Goal: Information Seeking & Learning: Learn about a topic

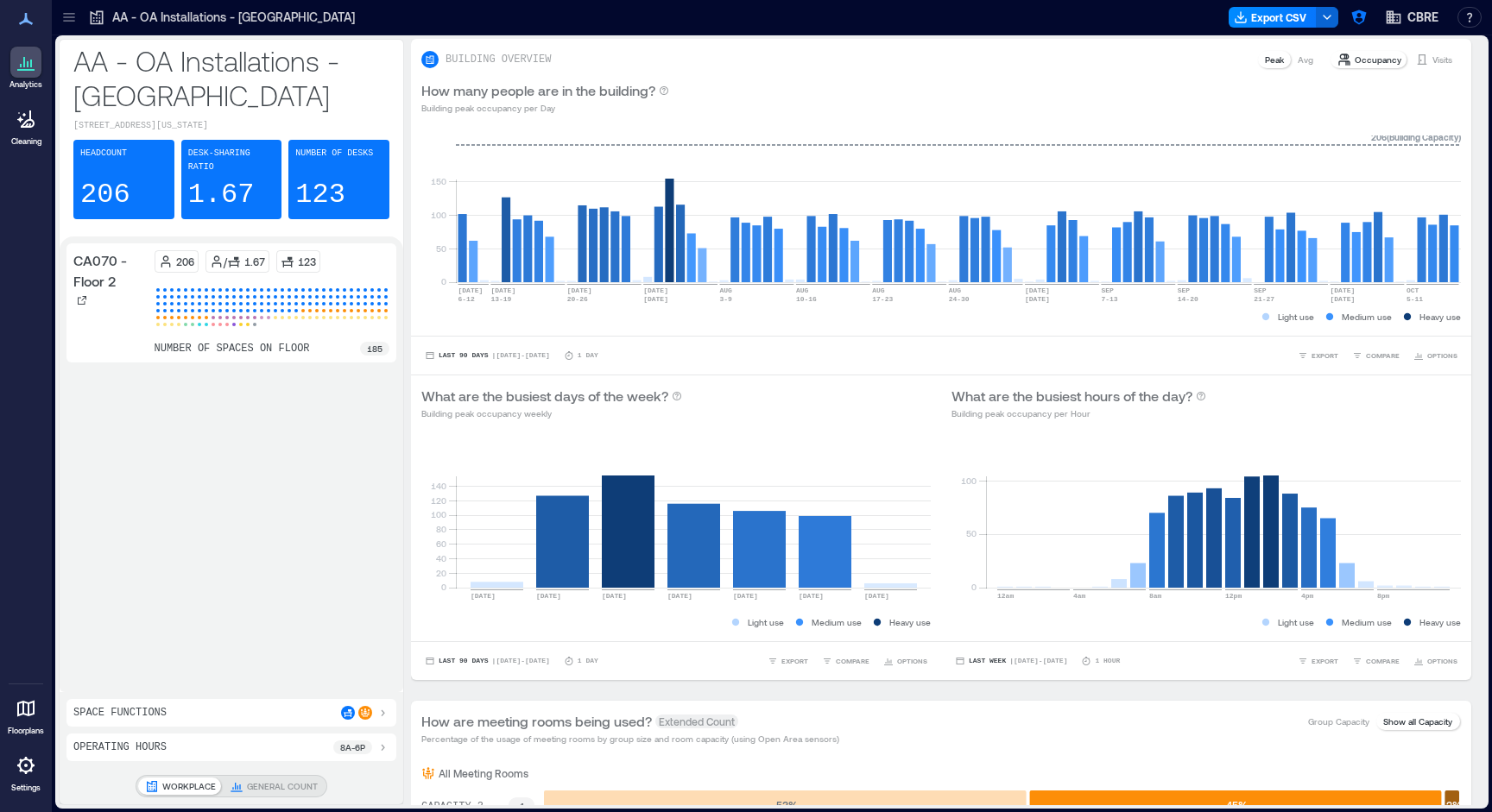
click at [75, 17] on icon at bounding box center [69, 17] width 17 height 17
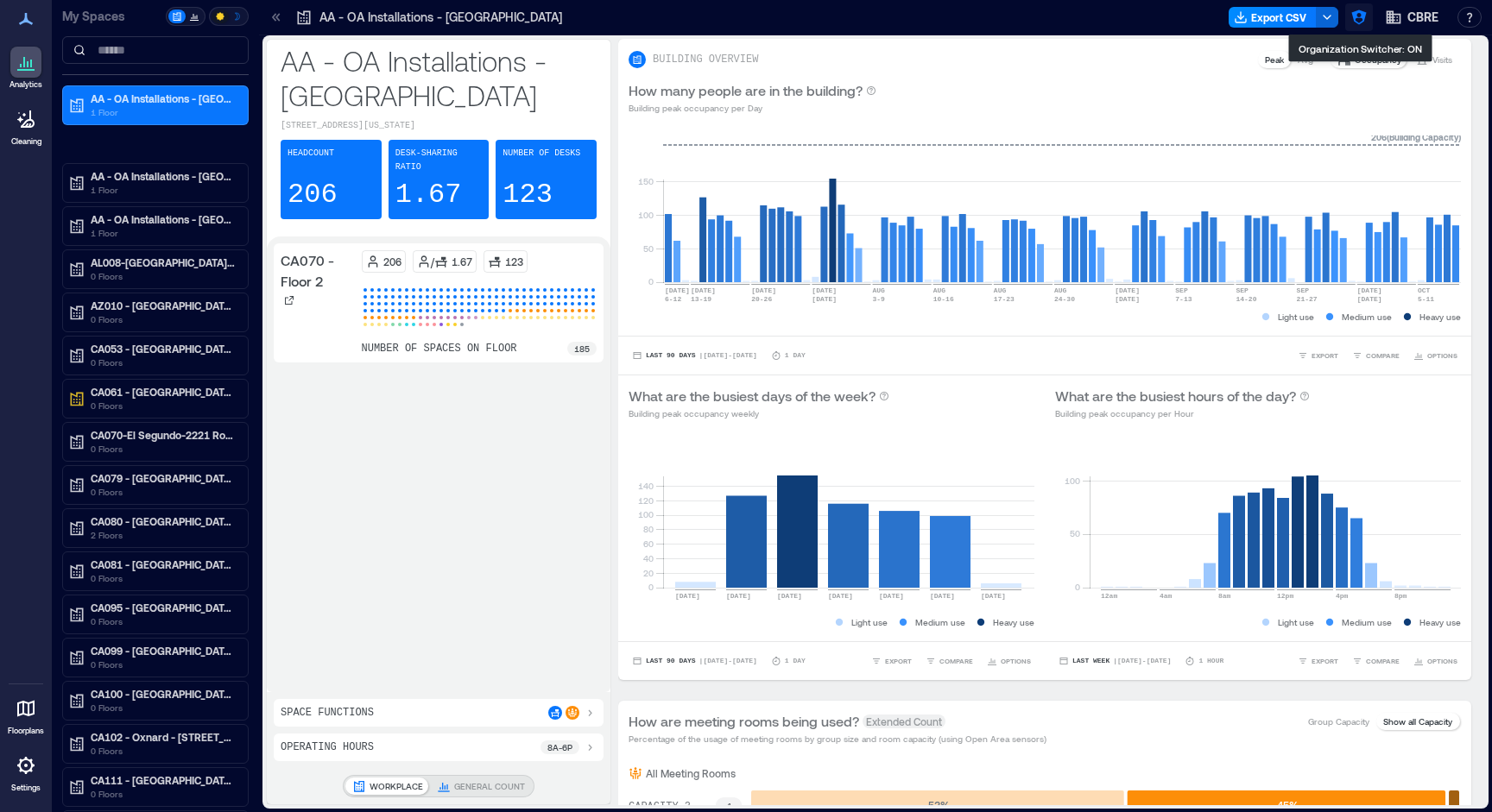
click at [1352, 25] on icon "button" at bounding box center [1359, 17] width 17 height 17
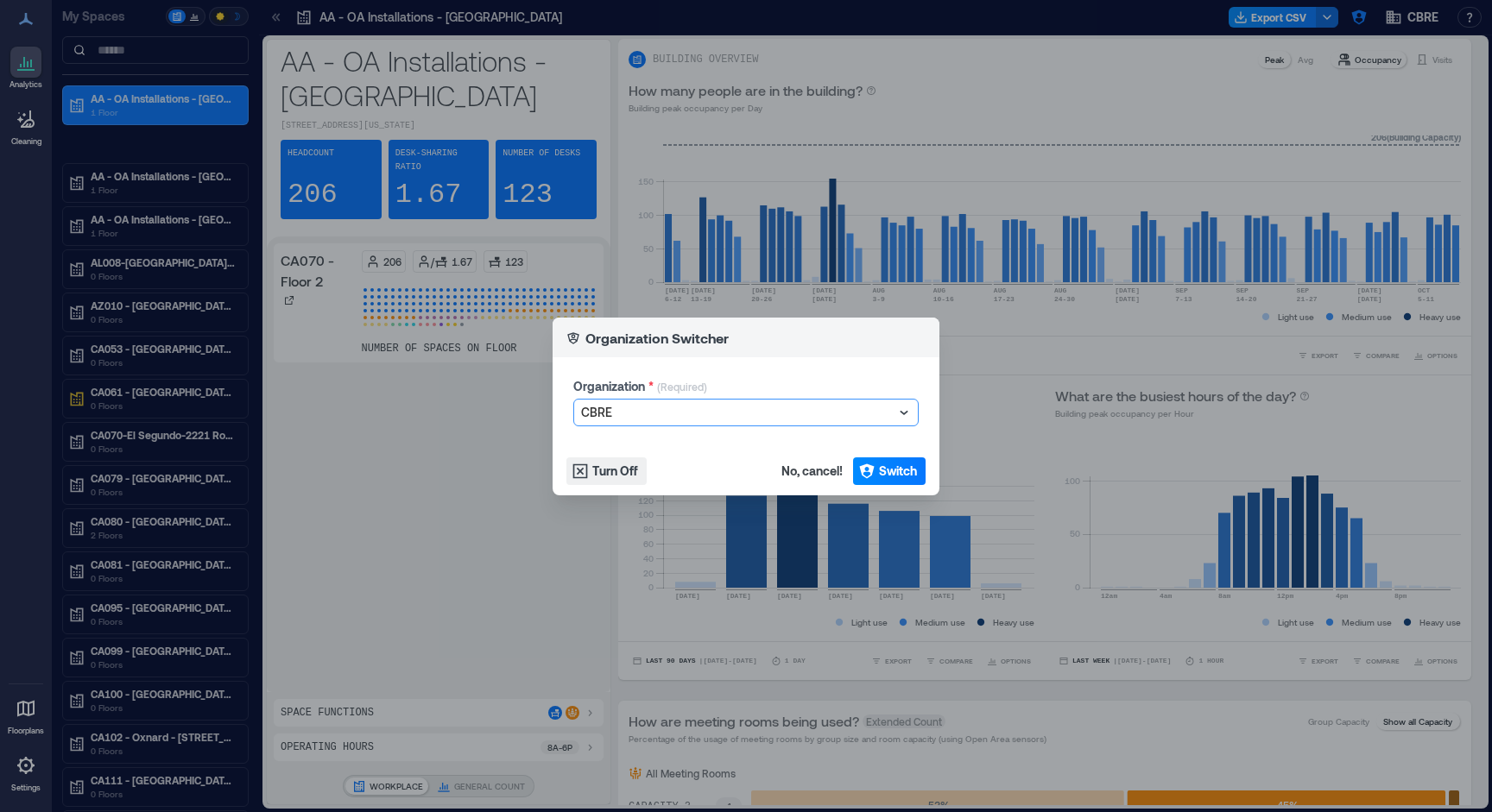
click at [824, 415] on div at bounding box center [736, 413] width 313 height 21
type input "********"
click at [896, 470] on span "Switch" at bounding box center [898, 472] width 38 height 17
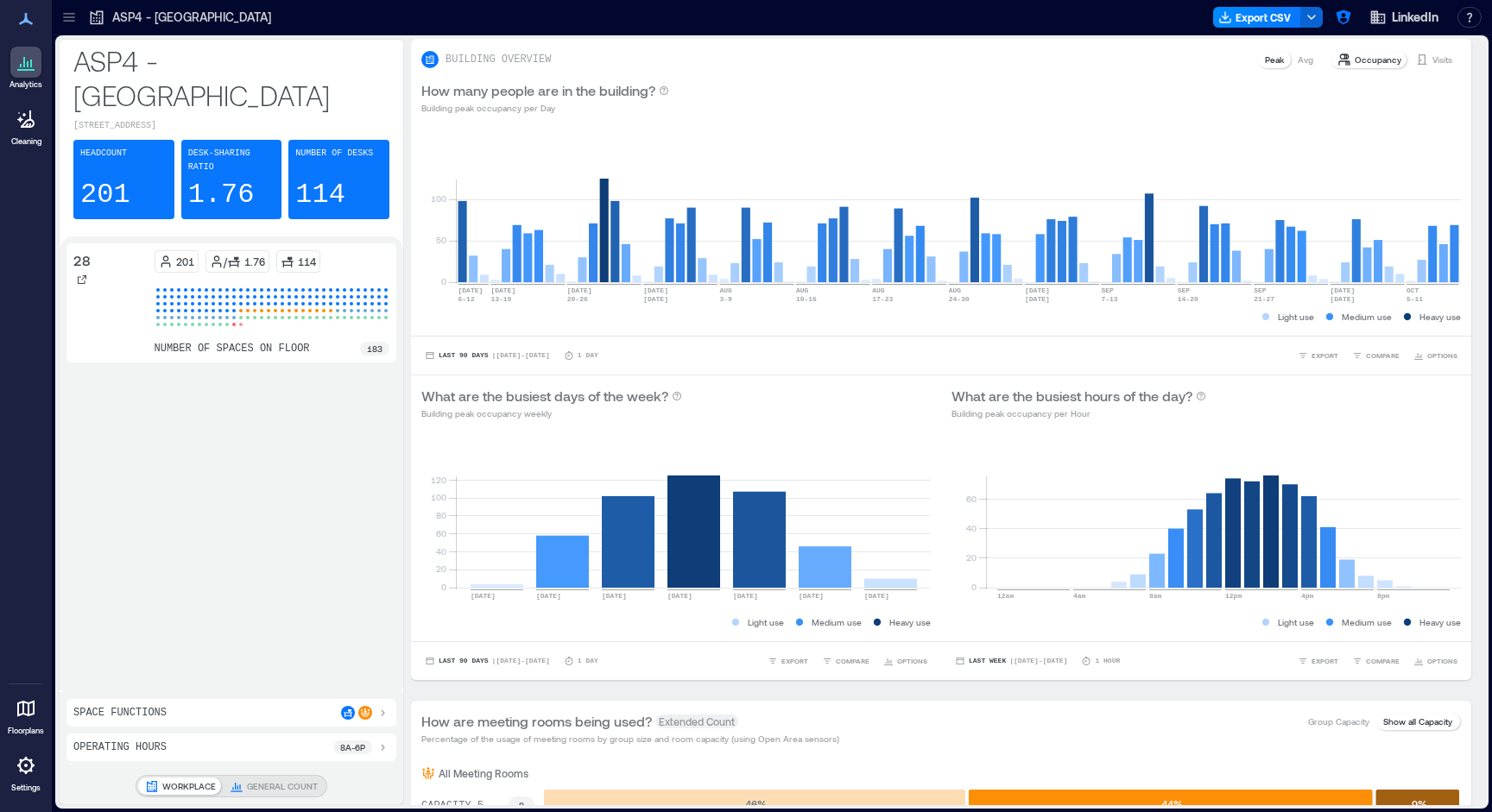
click at [72, 26] on div at bounding box center [69, 17] width 28 height 28
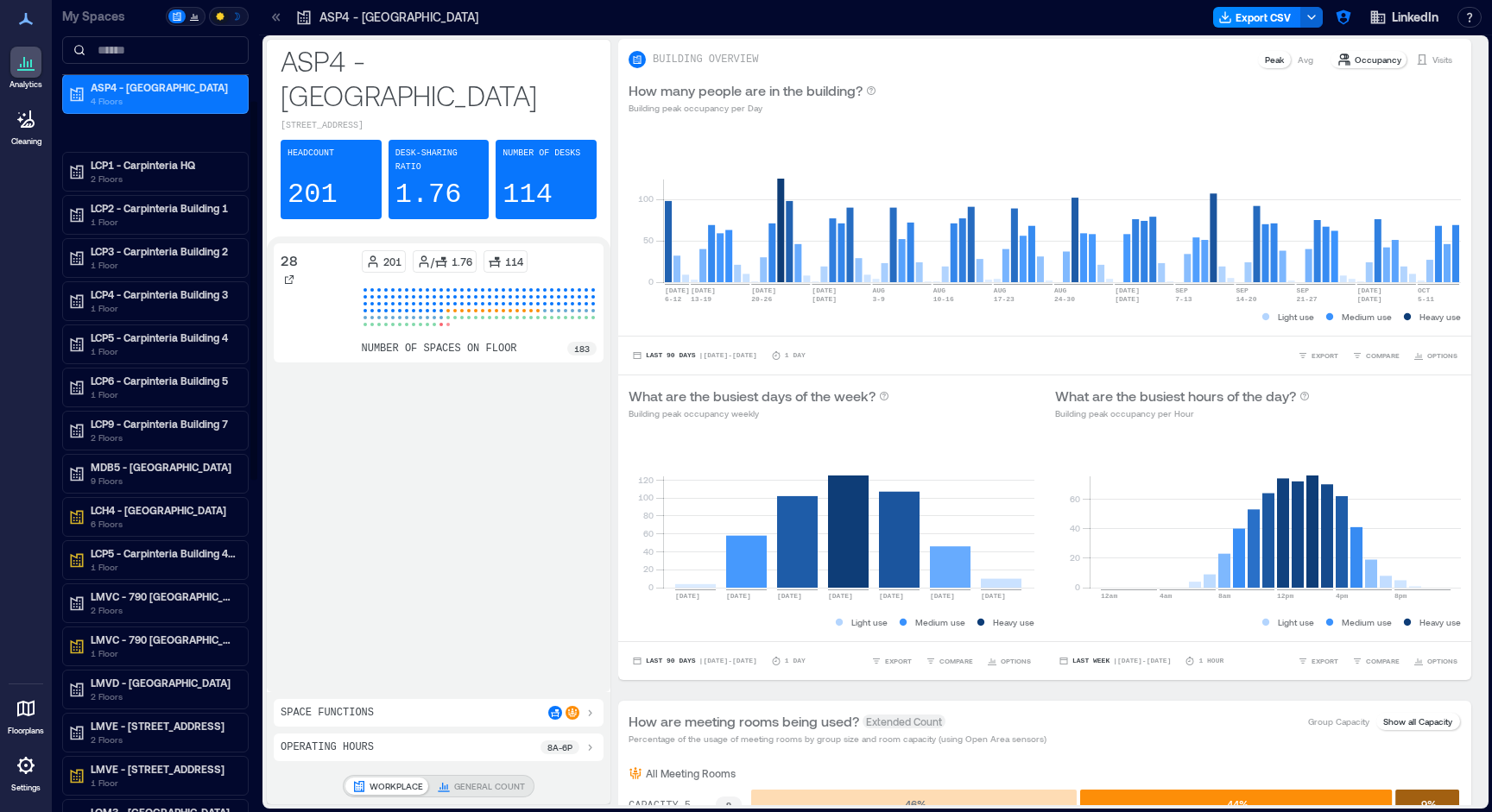
scroll to position [446, 0]
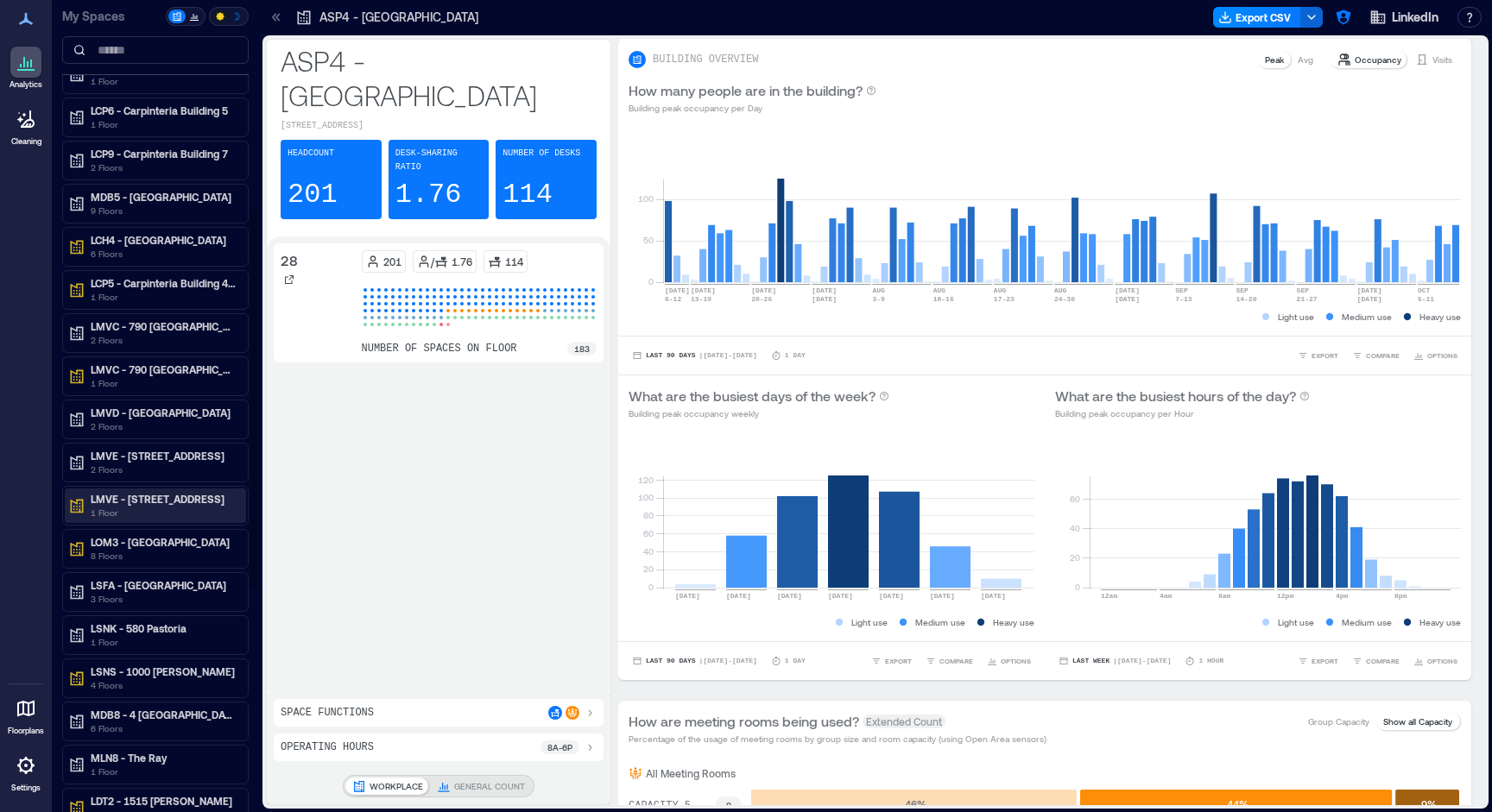
click at [134, 500] on p "LMVE - [STREET_ADDRESS]" at bounding box center [163, 499] width 145 height 14
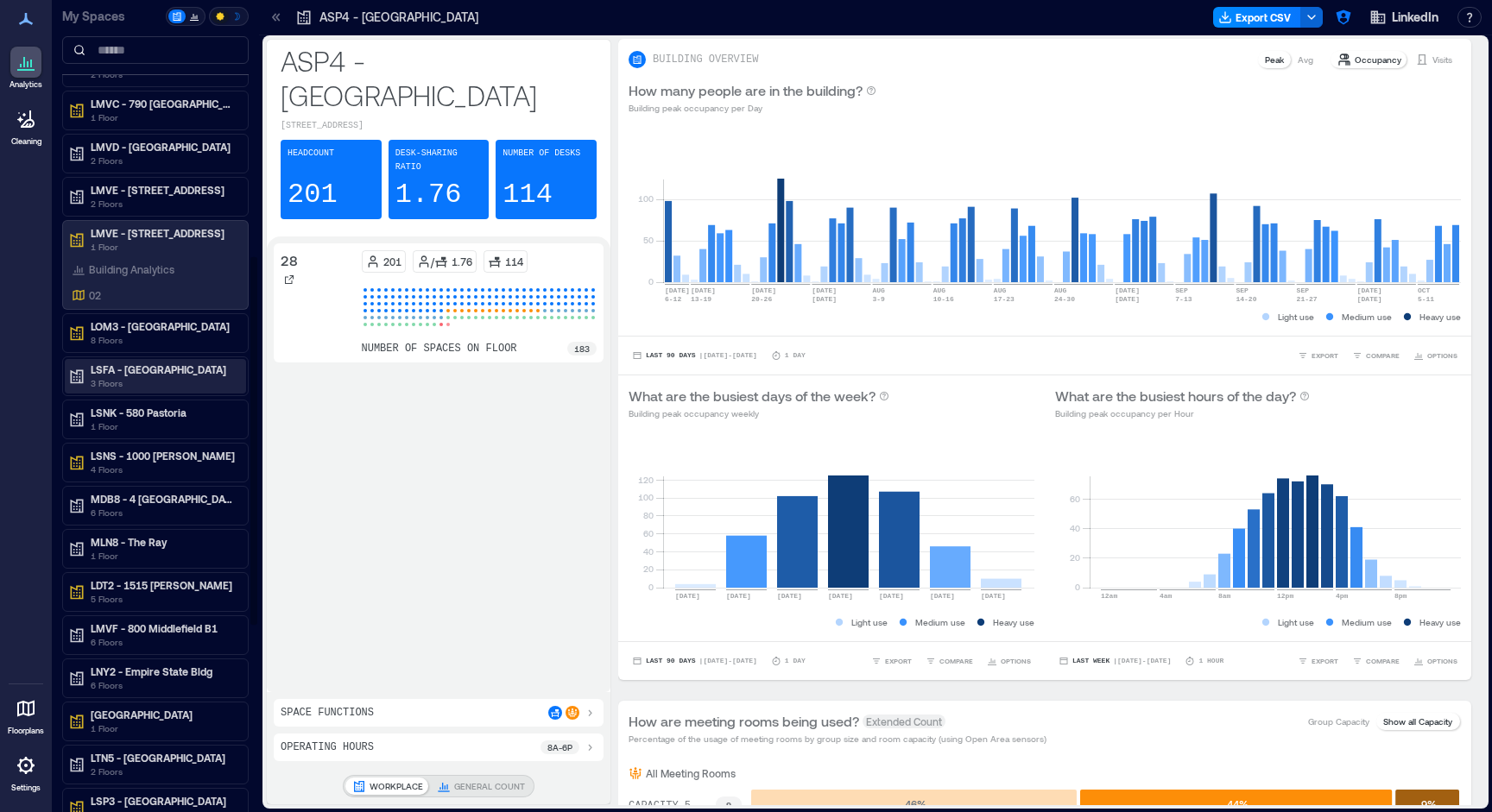
scroll to position [786, 0]
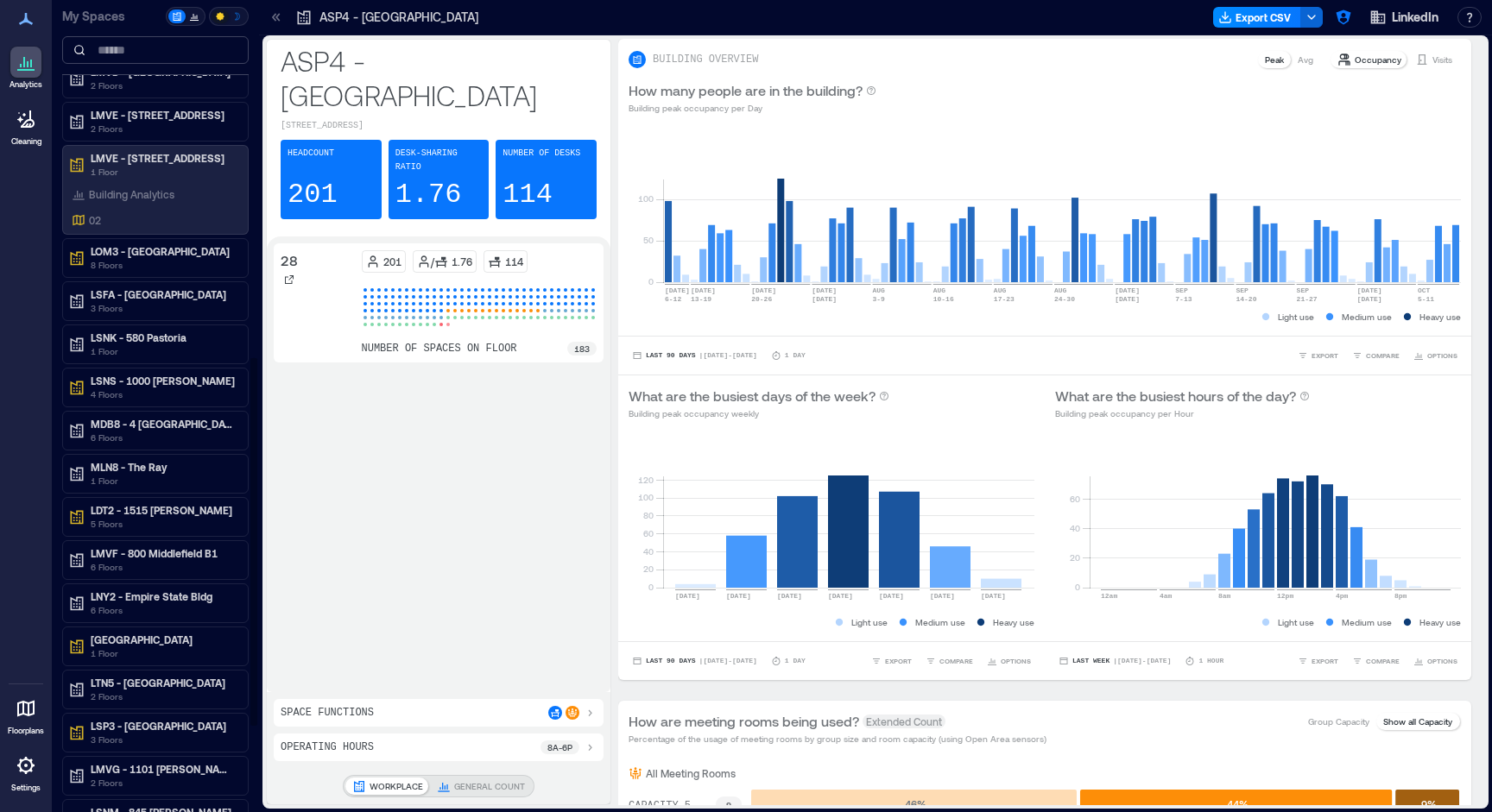
click at [144, 46] on input at bounding box center [155, 50] width 186 height 28
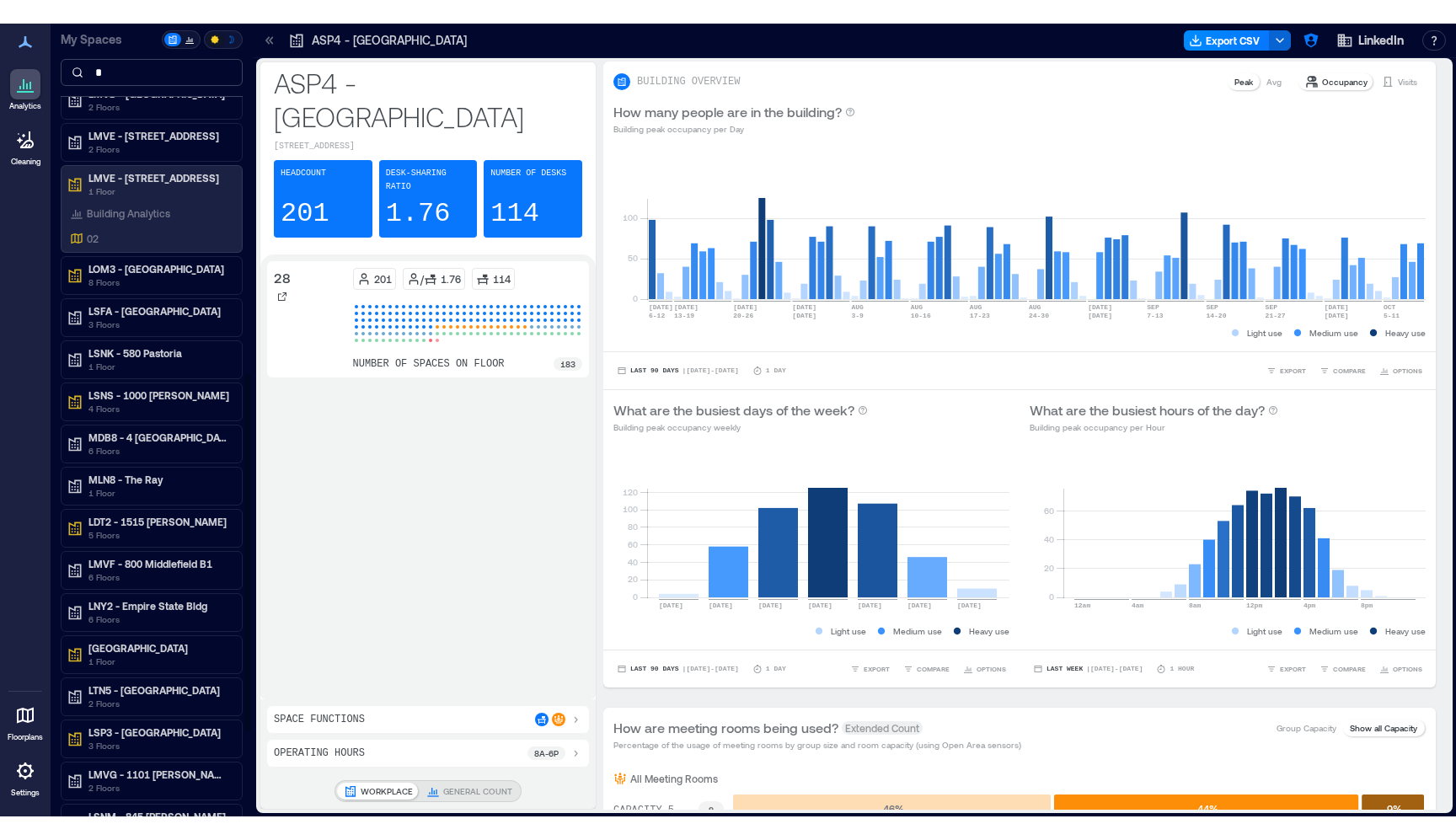
scroll to position [0, 0]
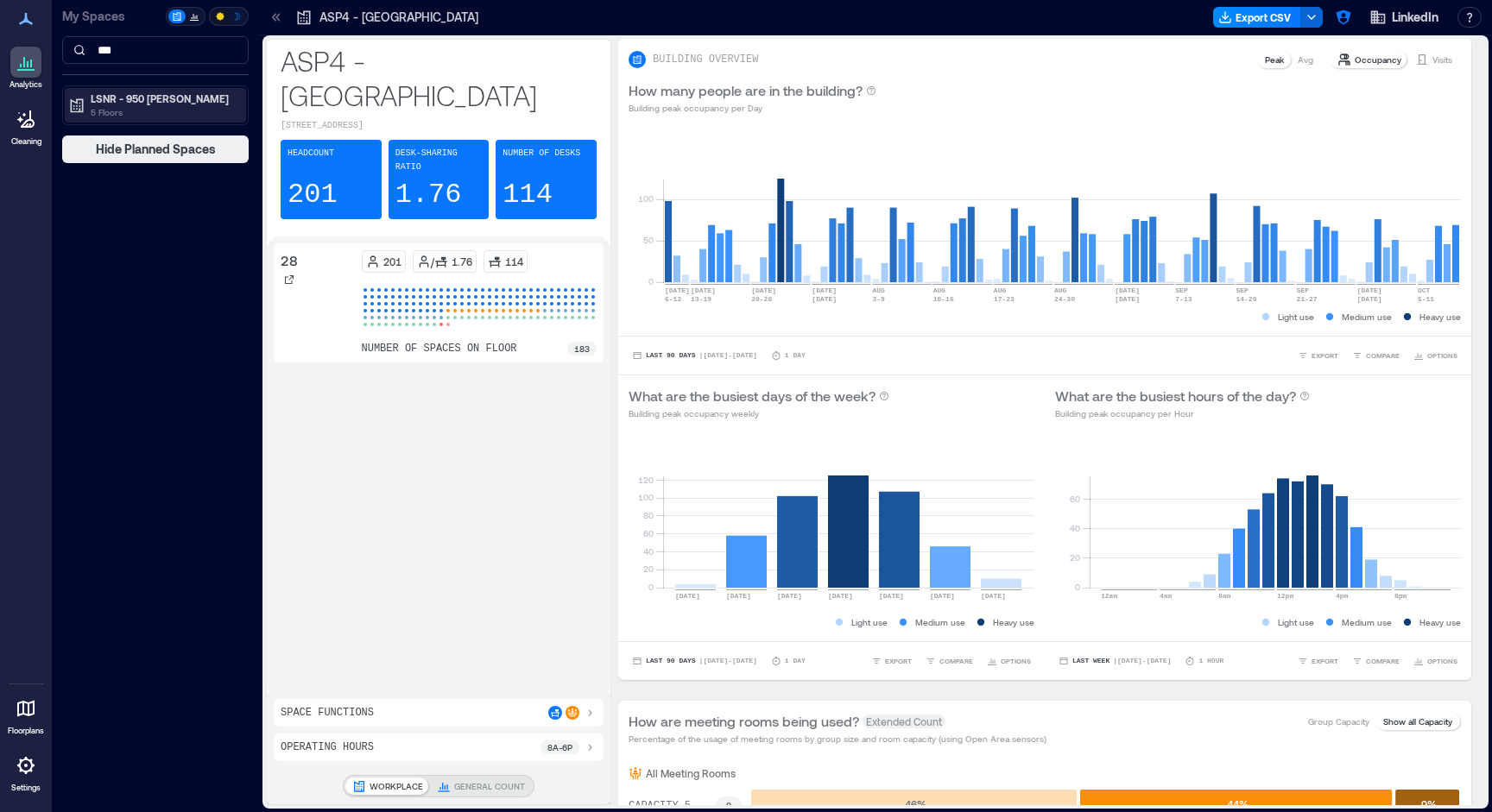
type input "***"
click at [127, 93] on p "LSNR - 950 [PERSON_NAME]" at bounding box center [163, 98] width 145 height 14
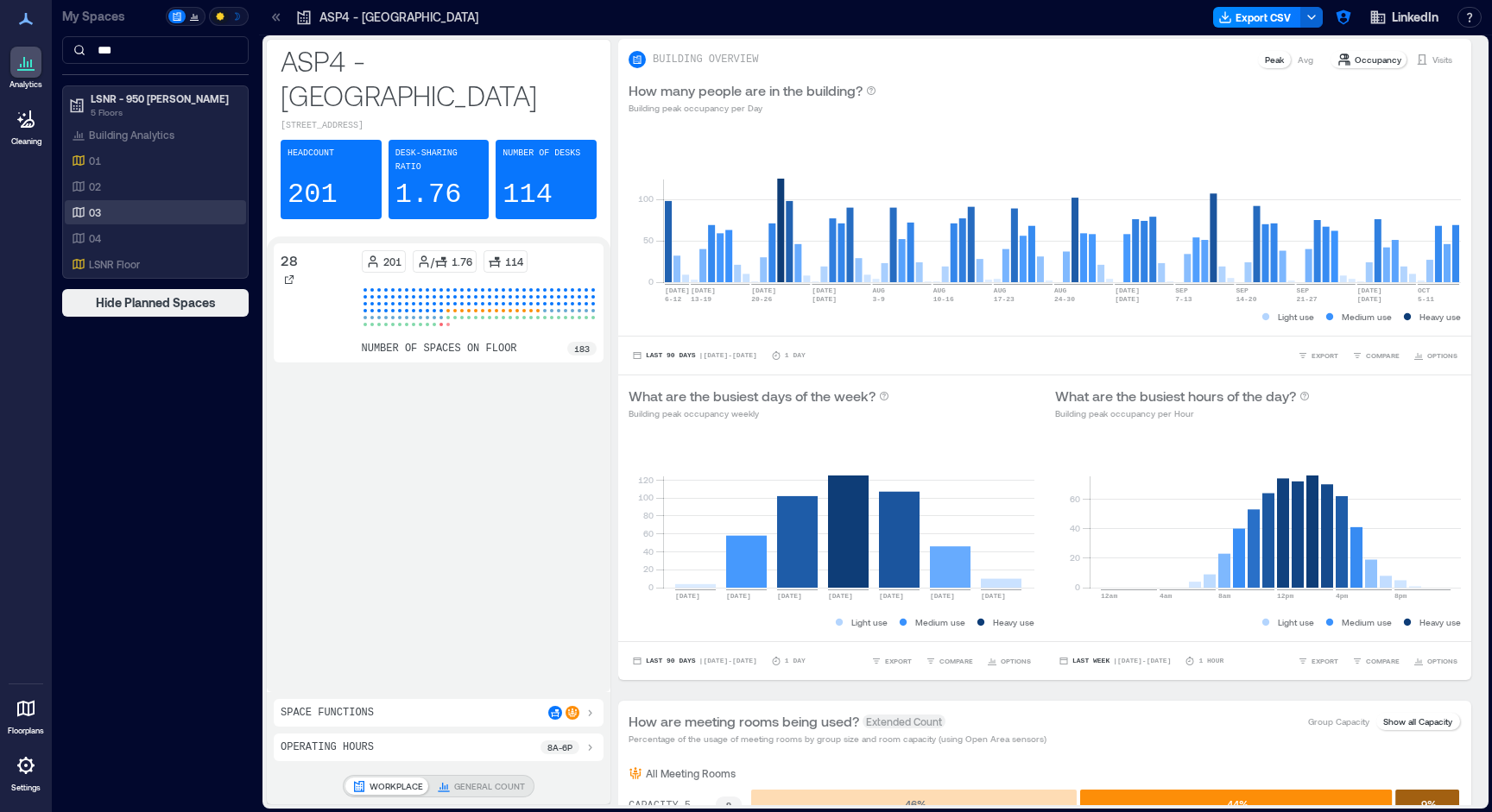
click at [110, 205] on div "03" at bounding box center [151, 212] width 167 height 17
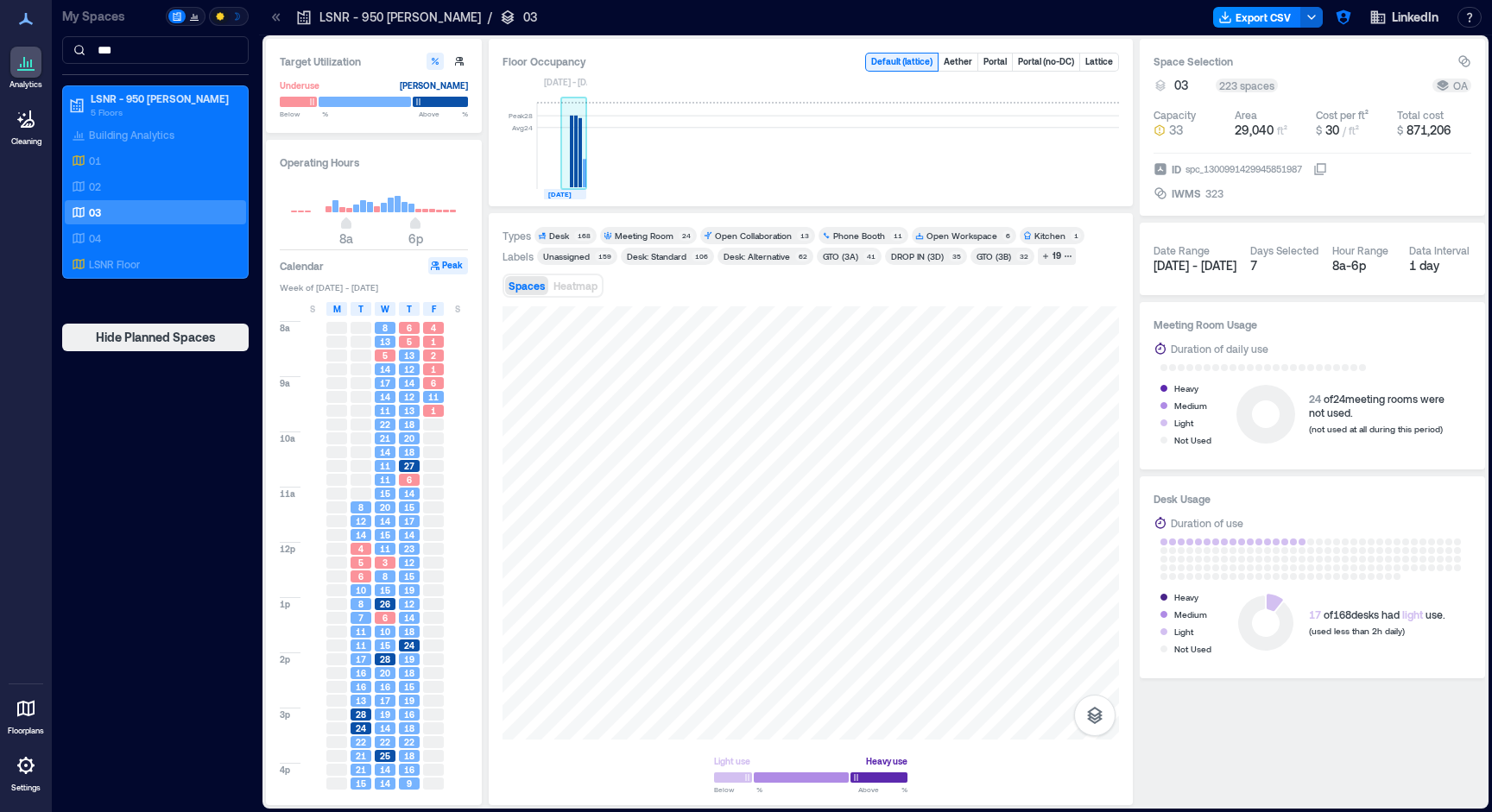
click at [575, 161] on rect at bounding box center [575, 151] width 3 height 71
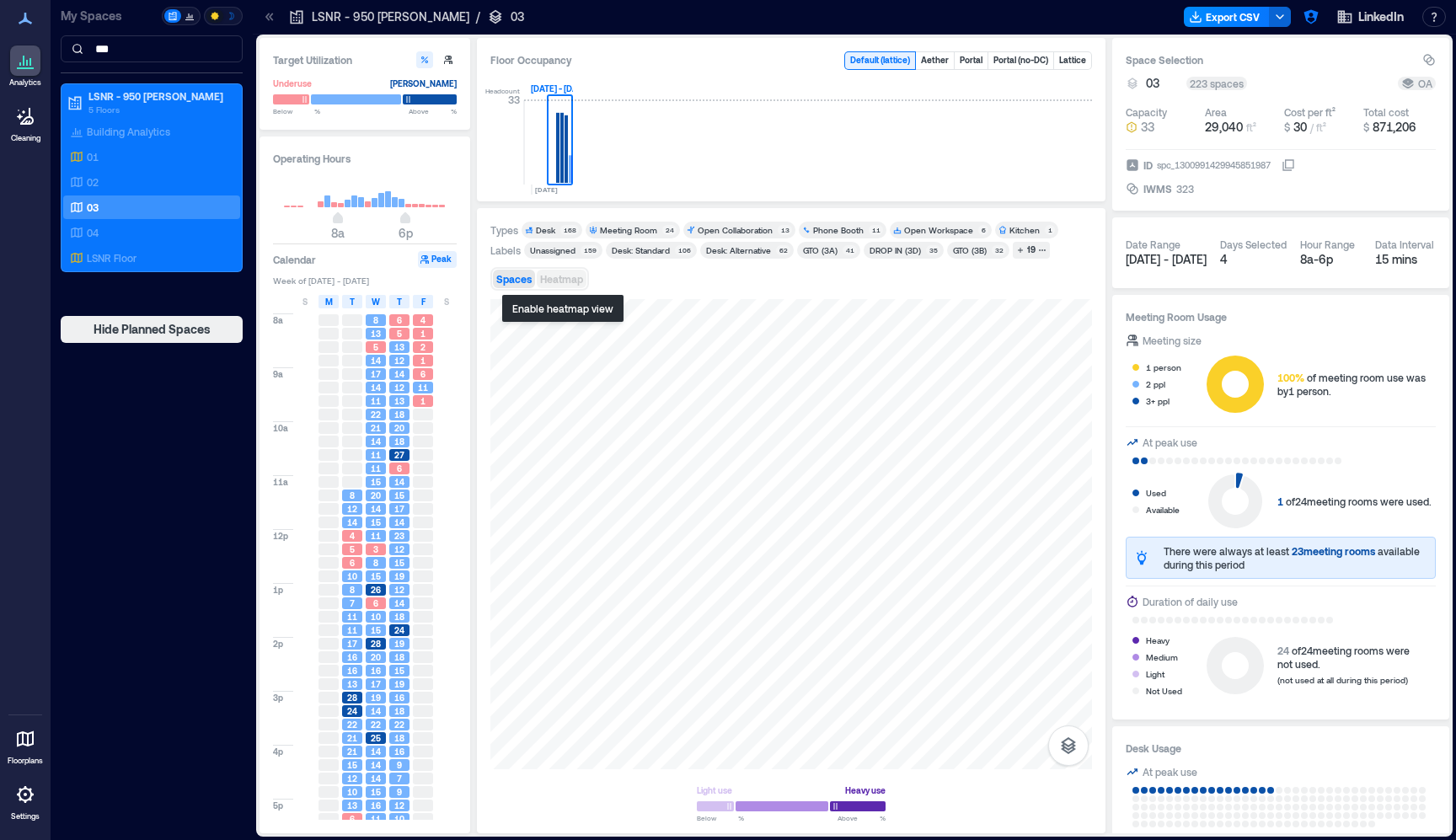
click at [556, 280] on span "Heatmap" at bounding box center [562, 279] width 43 height 12
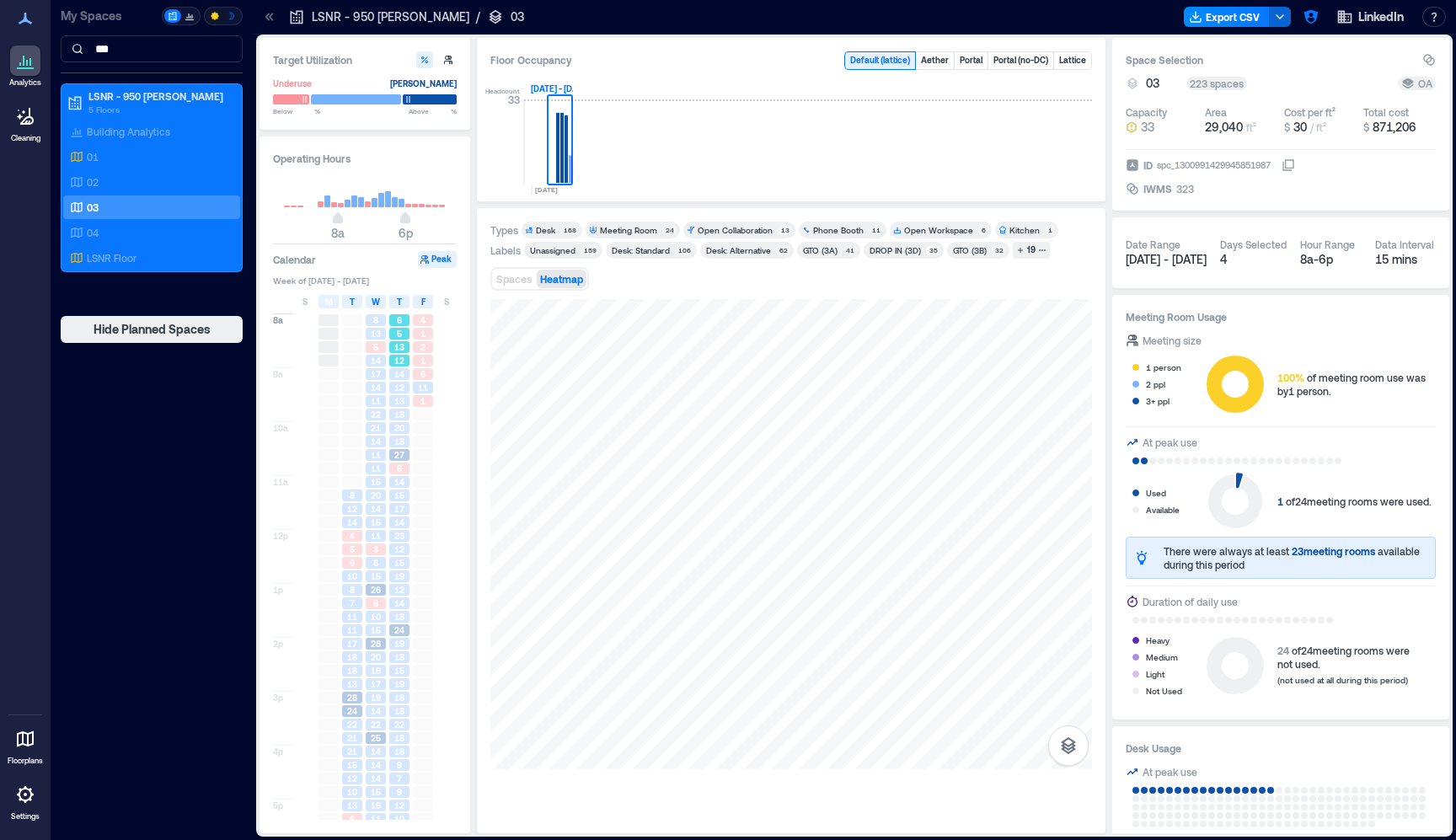
click at [401, 335] on span "5" at bounding box center [399, 334] width 5 height 12
click at [399, 383] on span "12" at bounding box center [399, 387] width 10 height 12
click at [404, 419] on span "18" at bounding box center [399, 414] width 10 height 12
click at [400, 441] on span "18" at bounding box center [399, 442] width 10 height 12
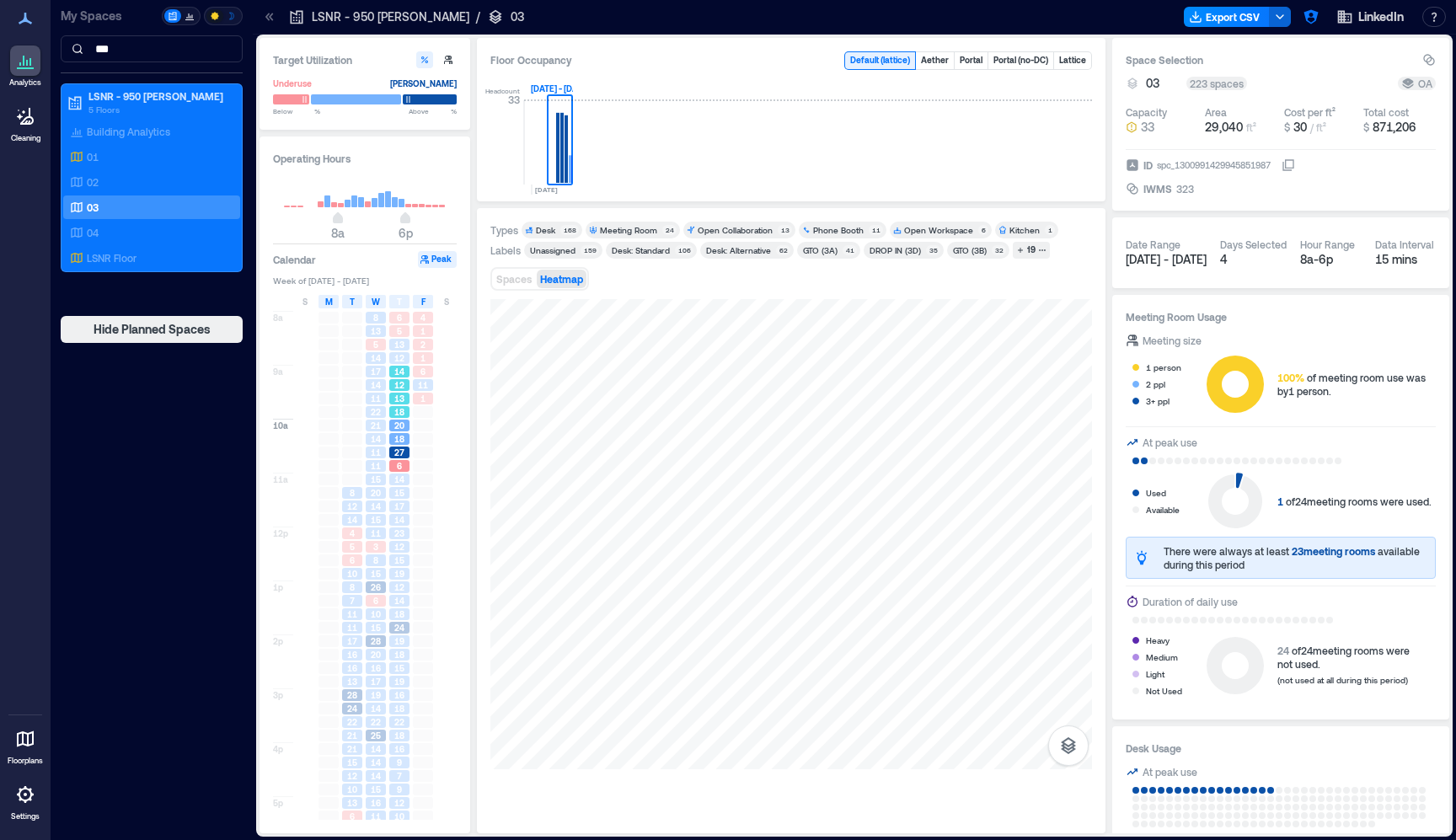
click at [398, 415] on span "18" at bounding box center [399, 412] width 10 height 12
click at [398, 437] on span "18" at bounding box center [399, 439] width 10 height 12
click at [395, 481] on span "15" at bounding box center [399, 485] width 10 height 12
click at [396, 538] on span "12" at bounding box center [399, 539] width 10 height 12
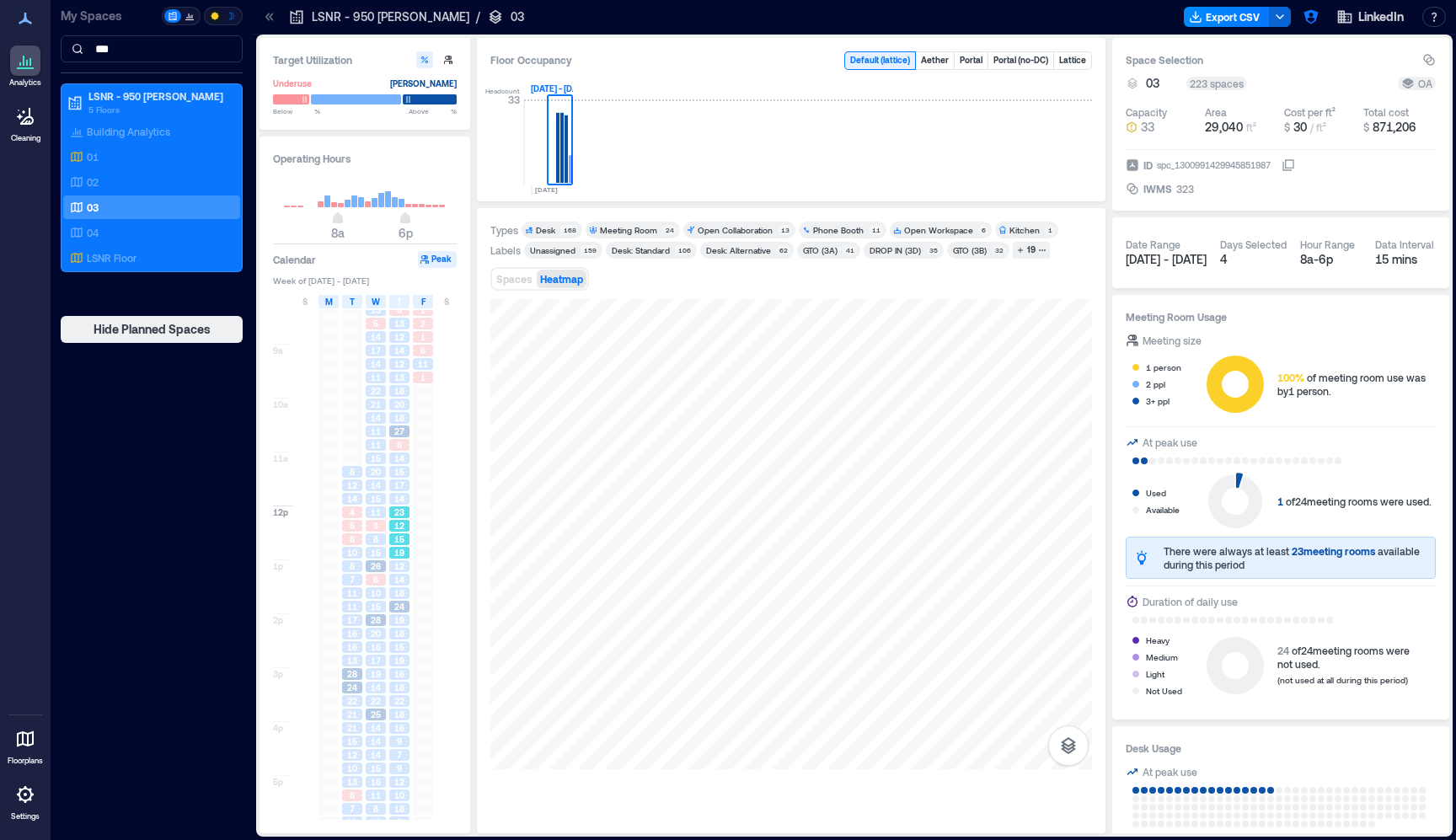
scroll to position [28, 0]
click at [396, 567] on span "12" at bounding box center [399, 561] width 10 height 12
click at [404, 620] on span "18" at bounding box center [399, 624] width 10 height 12
click at [397, 673] on span "18" at bounding box center [399, 678] width 10 height 12
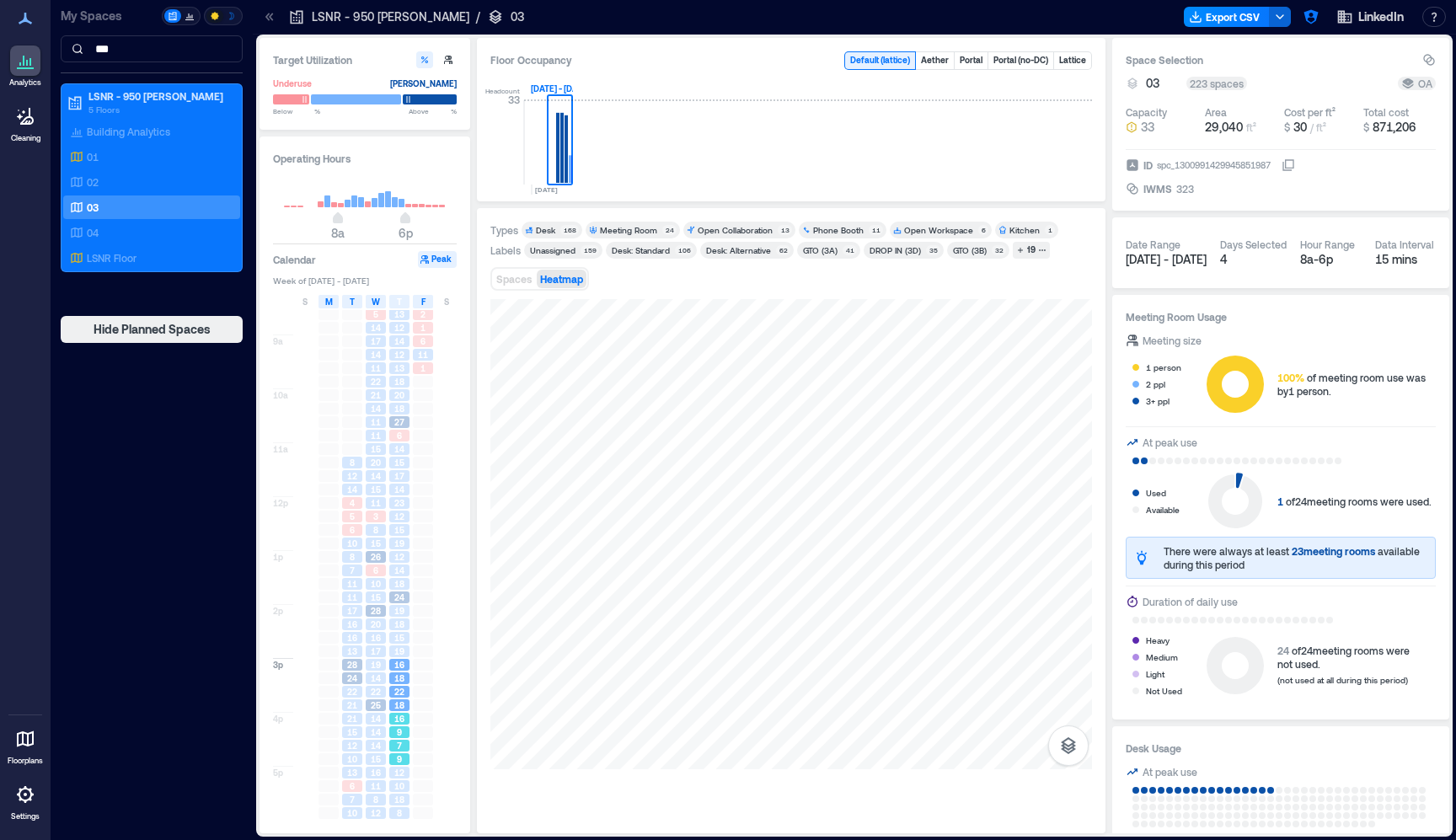
click at [397, 729] on span "9" at bounding box center [399, 732] width 5 height 12
click at [399, 776] on span "12" at bounding box center [399, 772] width 10 height 12
click at [399, 715] on span "16" at bounding box center [399, 719] width 10 height 12
click at [403, 665] on span "16" at bounding box center [399, 664] width 10 height 12
click at [408, 605] on div "19" at bounding box center [399, 611] width 20 height 12
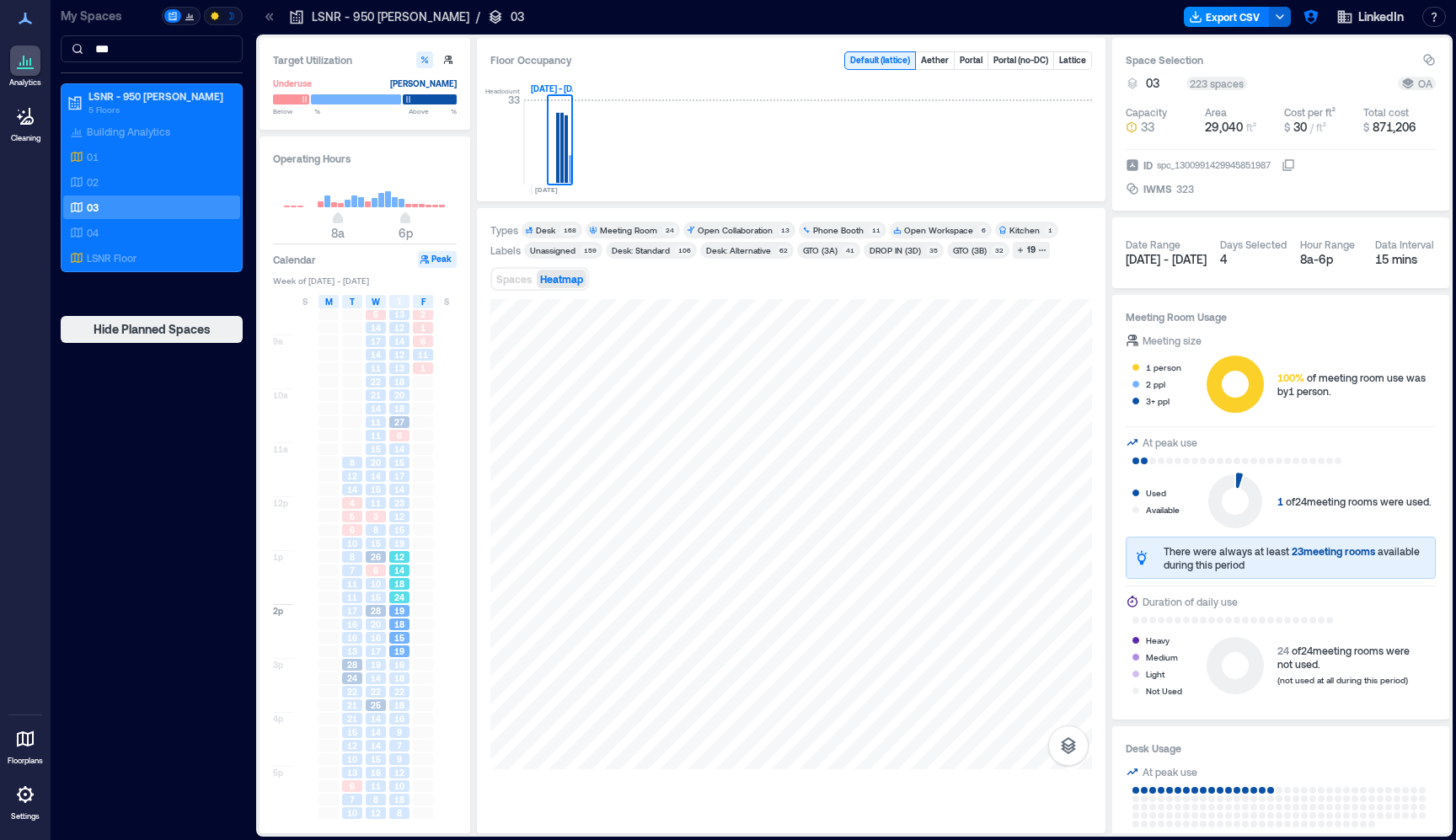
click at [409, 568] on div "14" at bounding box center [399, 570] width 24 height 14
click at [404, 542] on span "19" at bounding box center [399, 544] width 10 height 12
click at [409, 494] on div "14" at bounding box center [399, 489] width 24 height 14
click at [395, 444] on span "14" at bounding box center [399, 449] width 10 height 12
click at [398, 407] on span "18" at bounding box center [399, 409] width 10 height 12
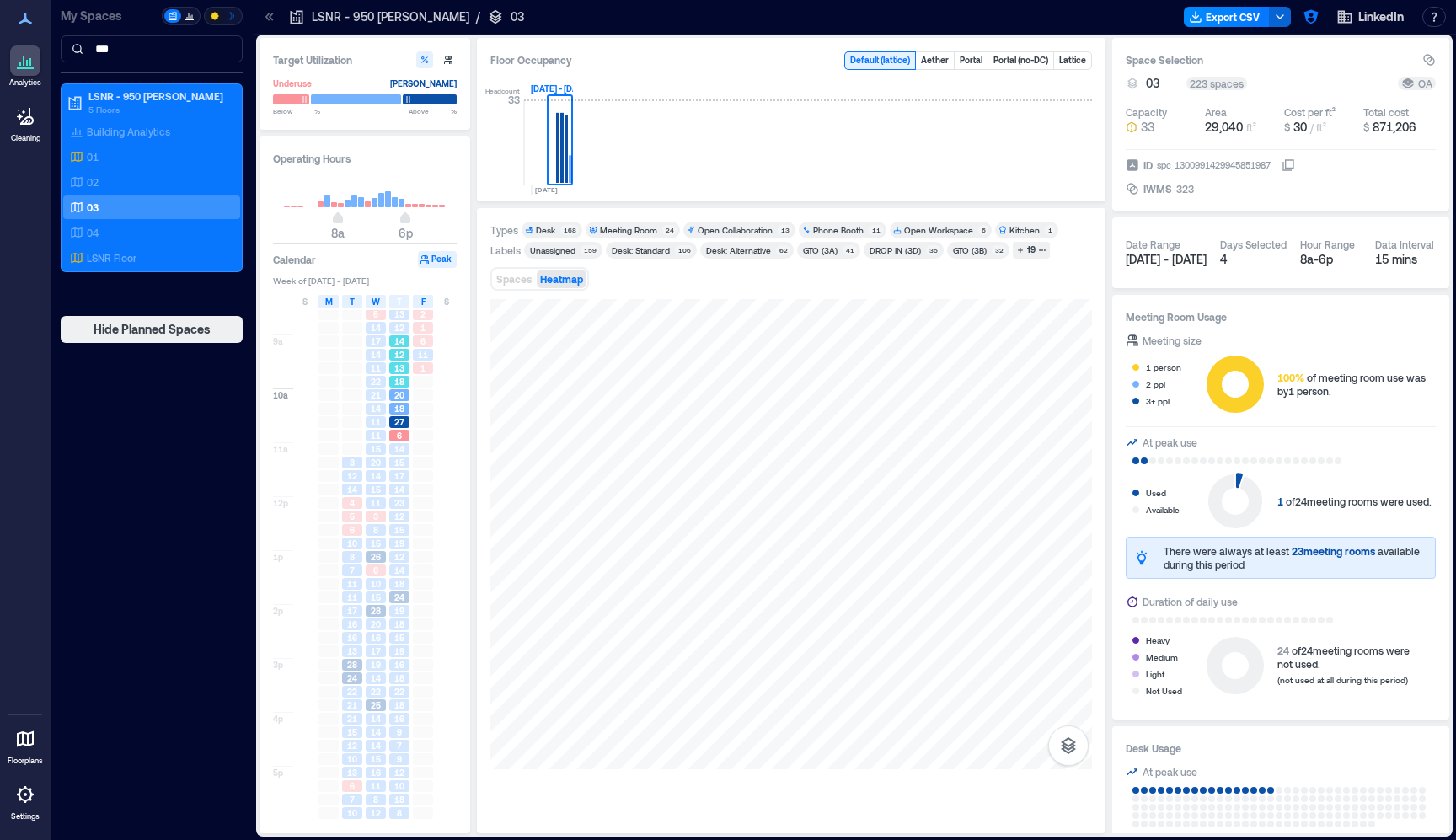
click at [389, 355] on div "12" at bounding box center [399, 355] width 20 height 12
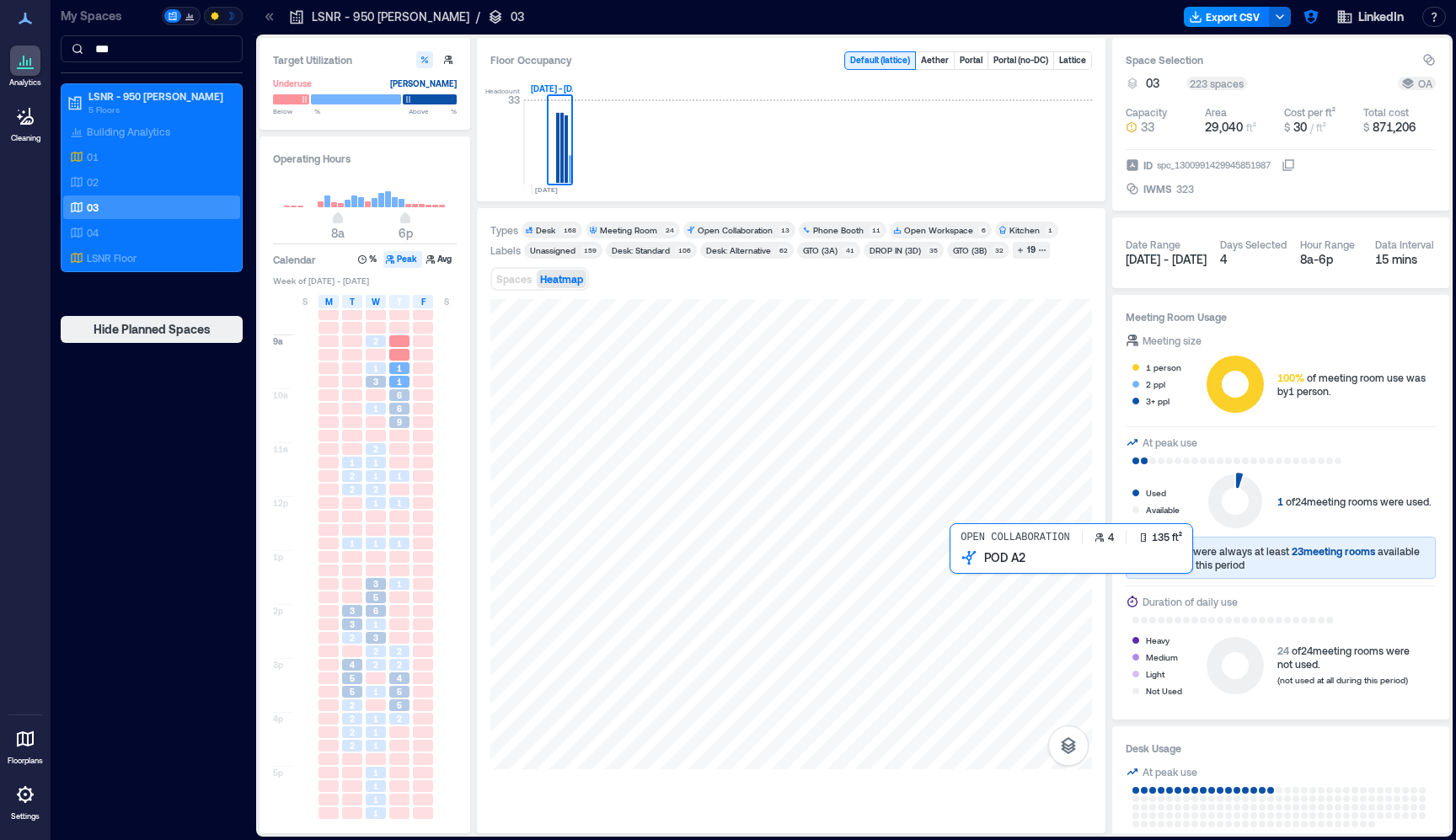
click at [975, 583] on div at bounding box center [791, 533] width 601 height 470
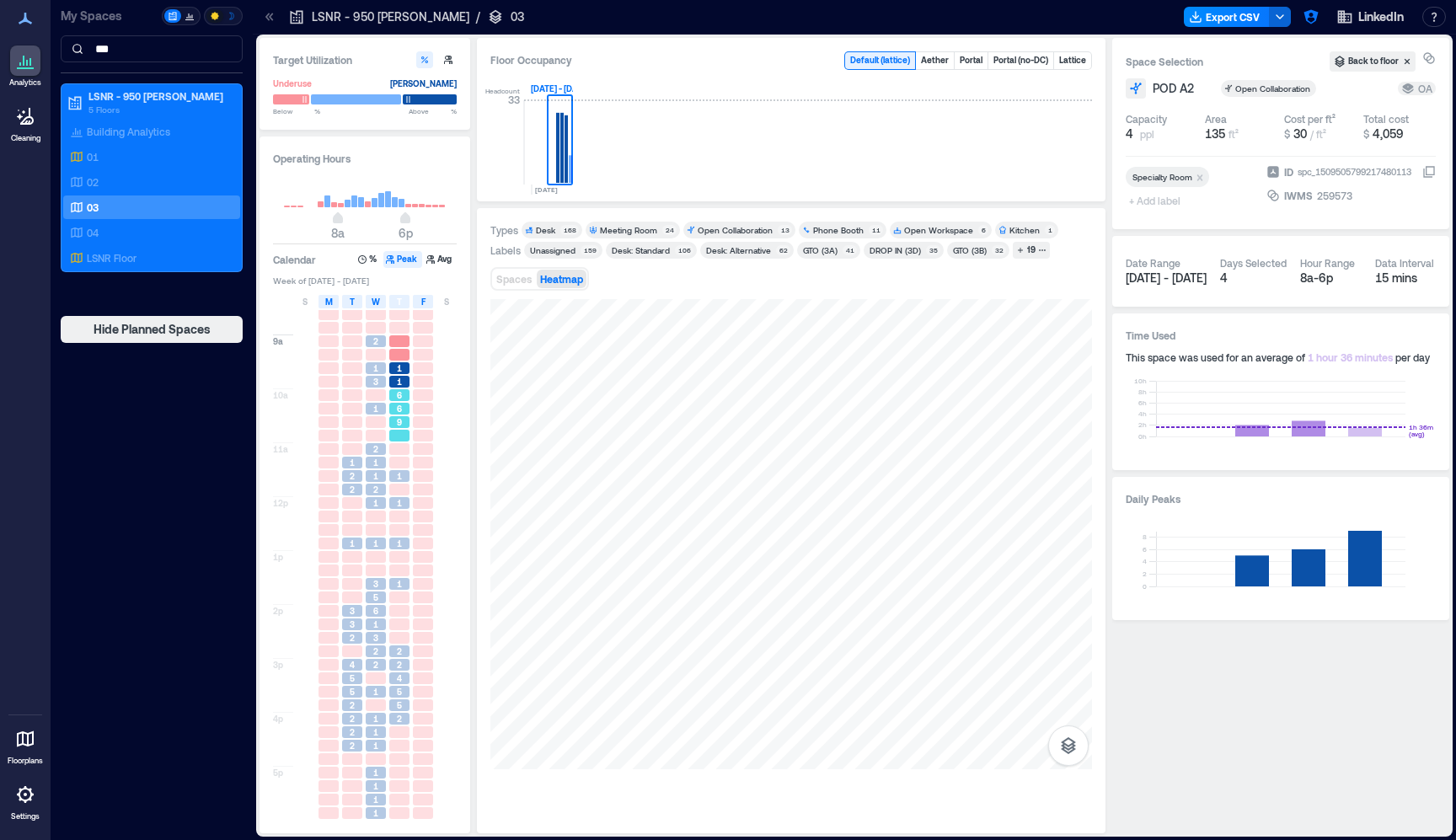
click at [403, 410] on div "6" at bounding box center [399, 409] width 20 height 12
click at [444, 257] on button "Avg" at bounding box center [440, 260] width 33 height 17
click at [397, 668] on span "1" at bounding box center [399, 664] width 5 height 12
click at [404, 713] on div "2" at bounding box center [399, 719] width 20 height 12
click at [398, 662] on span "1" at bounding box center [399, 664] width 5 height 12
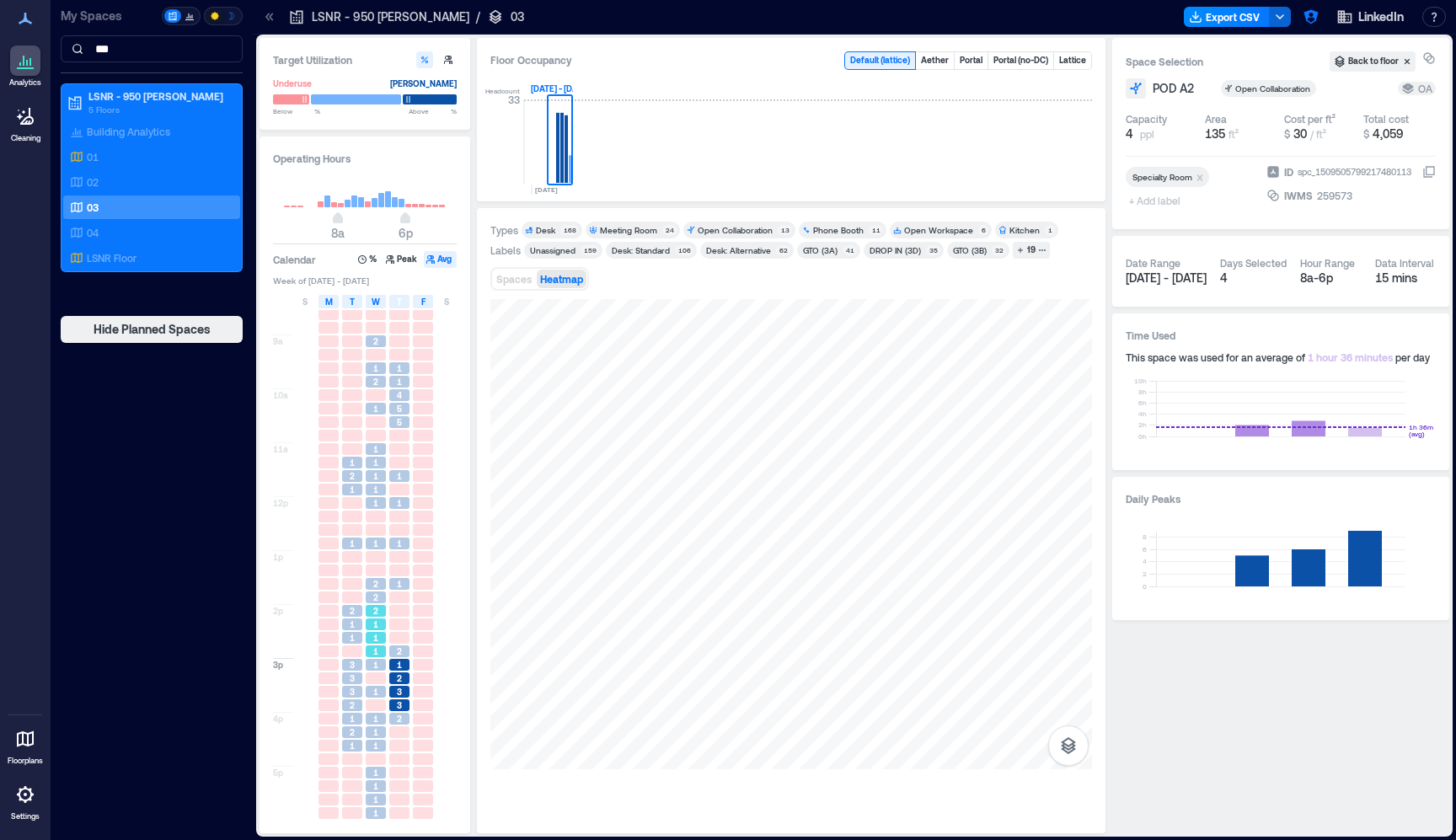
click at [375, 656] on span "1" at bounding box center [375, 651] width 5 height 12
click at [369, 713] on div "1" at bounding box center [375, 719] width 20 height 12
click at [347, 724] on div "1 2 1 1 2 1 1 3 3 3 2 1 2 1" at bounding box center [353, 550] width 24 height 539
click at [351, 680] on span "3" at bounding box center [353, 678] width 5 height 12
